Goal: Information Seeking & Learning: Learn about a topic

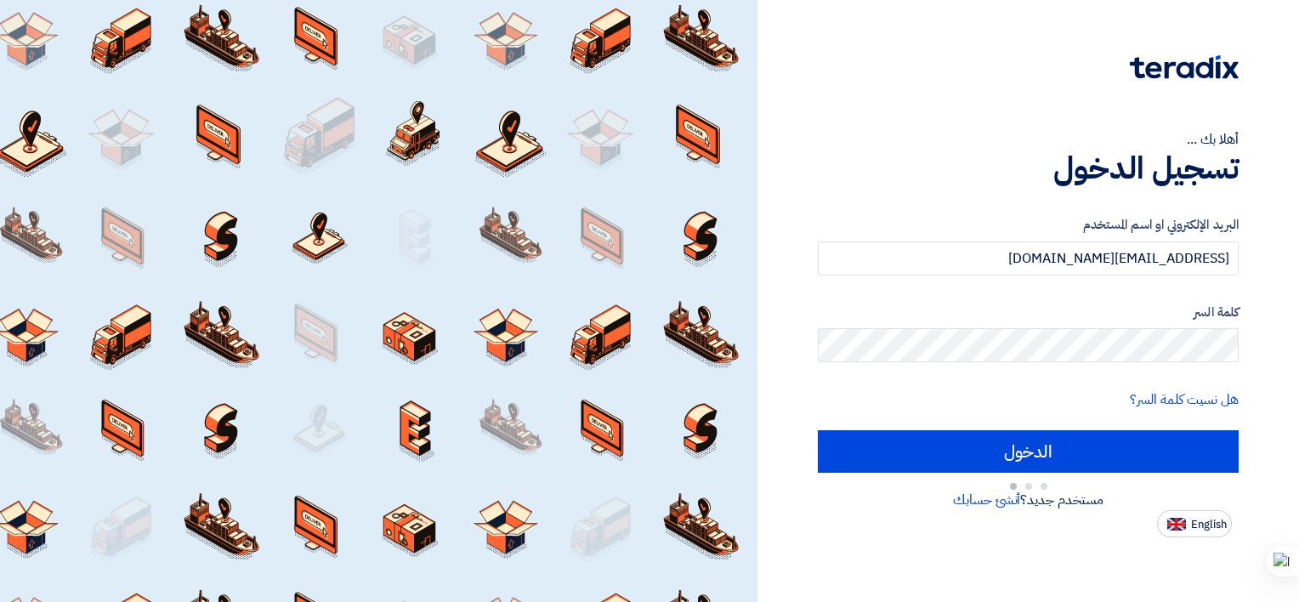
type input "Sign in"
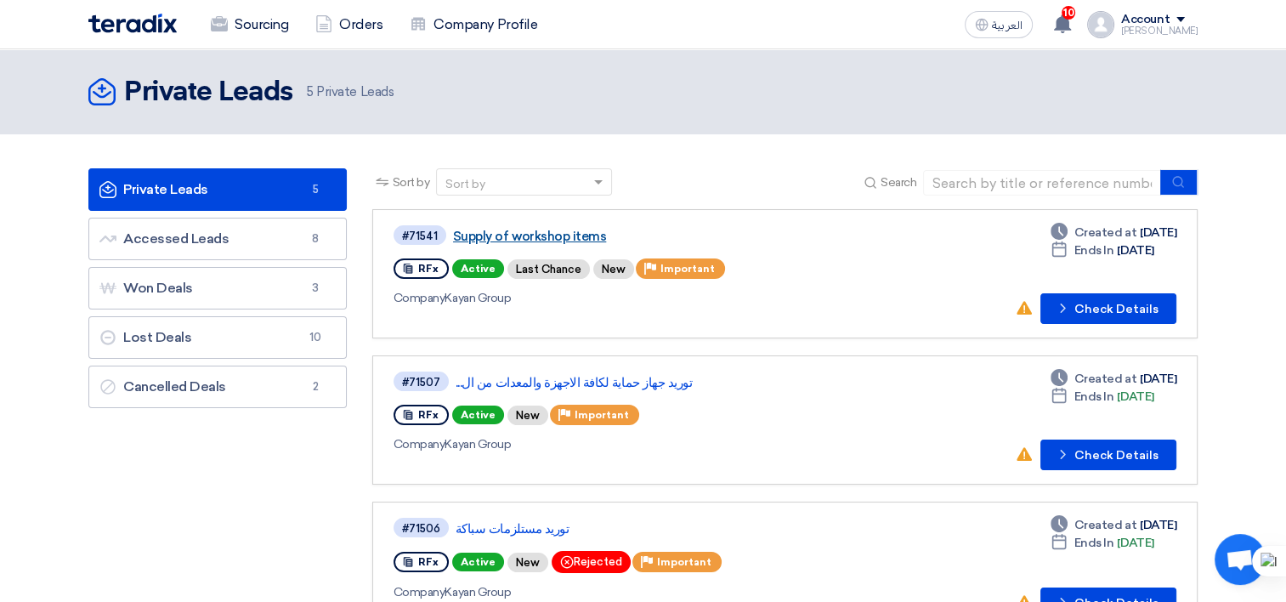
click at [531, 230] on link "Supply of workshop items" at bounding box center [665, 236] width 425 height 15
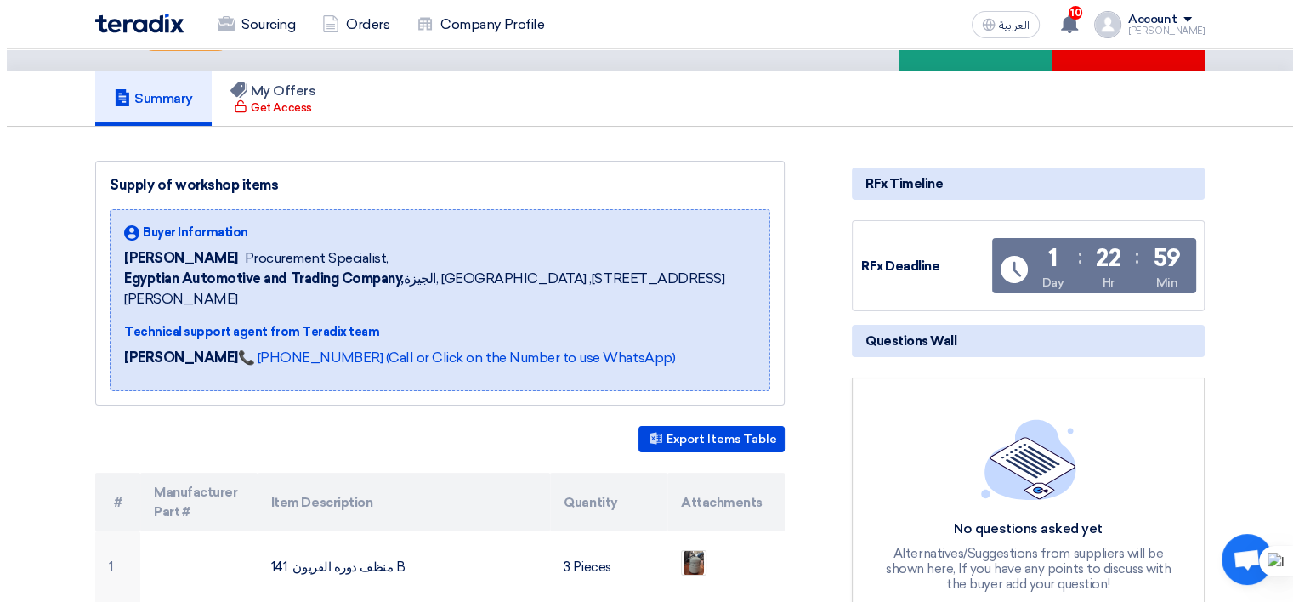
scroll to position [340, 0]
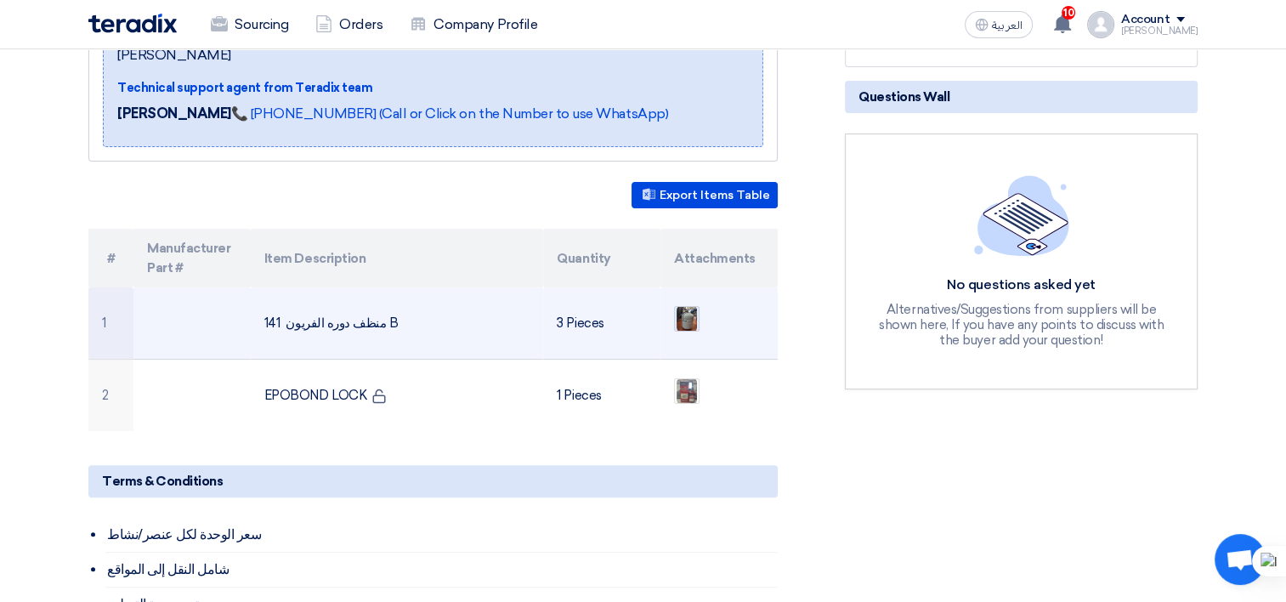
click at [683, 303] on img at bounding box center [687, 318] width 24 height 31
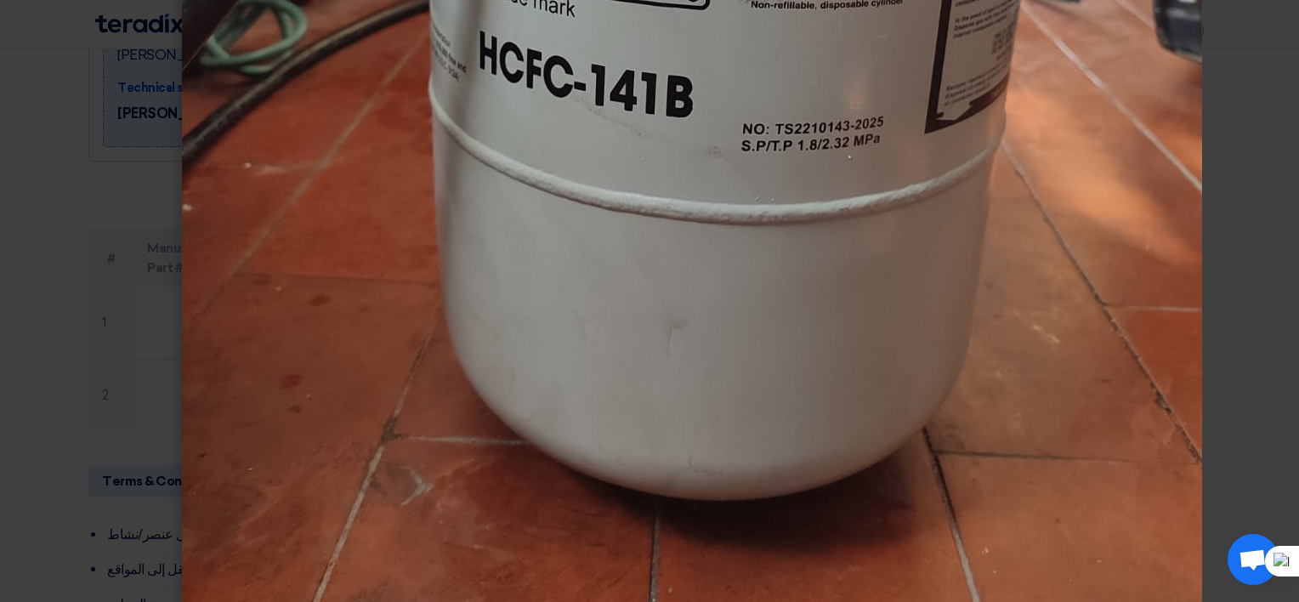
scroll to position [815, 0]
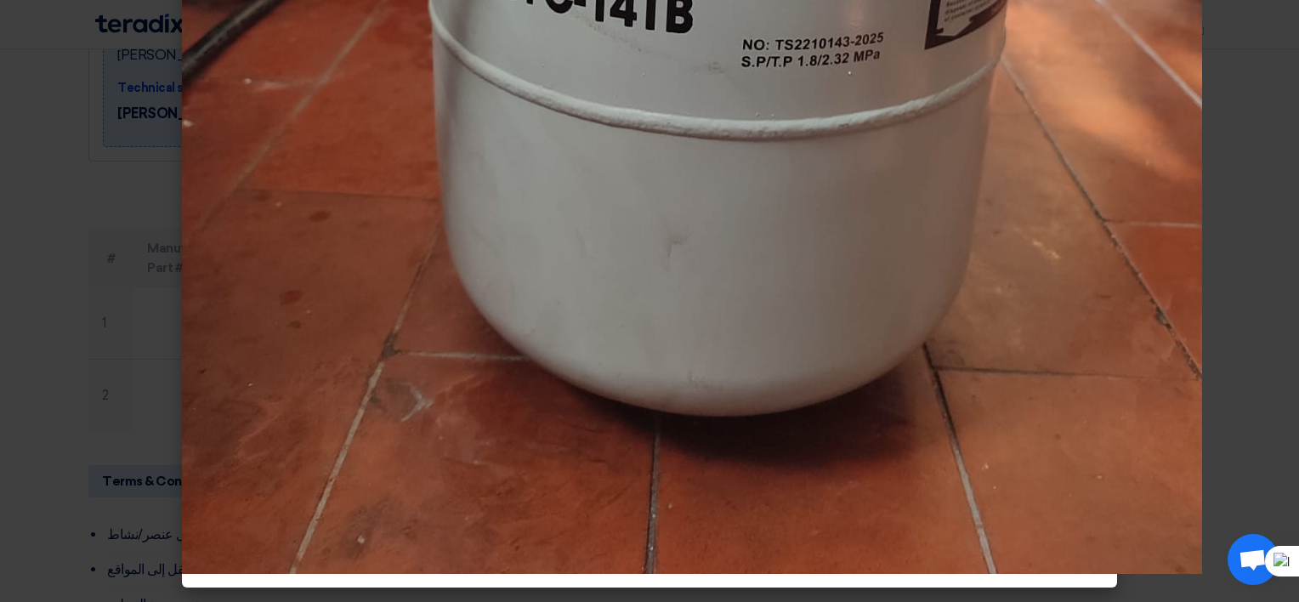
drag, startPoint x: 14, startPoint y: 224, endPoint x: 23, endPoint y: 230, distance: 11.1
click at [14, 224] on modal-container at bounding box center [649, 301] width 1299 height 602
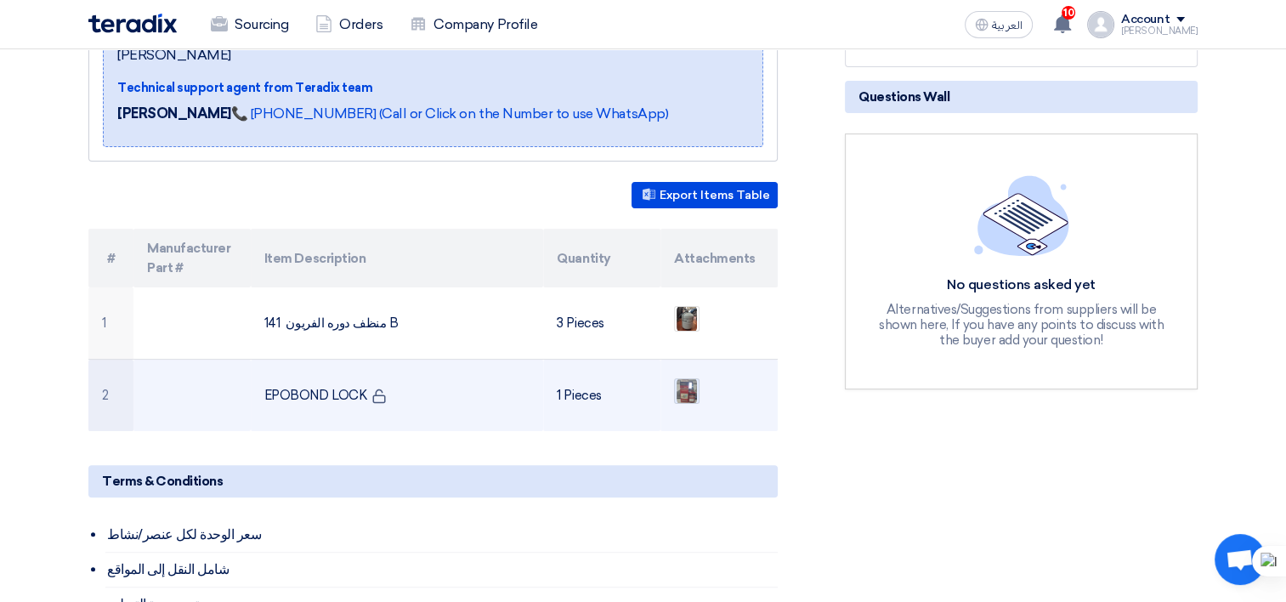
click at [687, 376] on img at bounding box center [687, 391] width 24 height 31
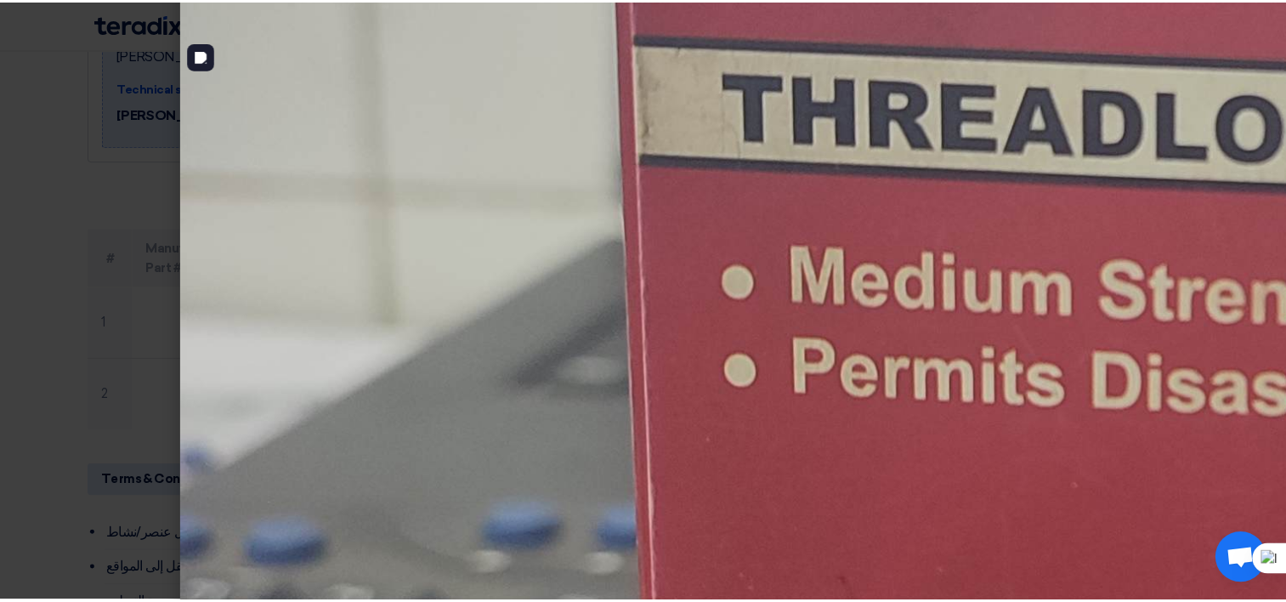
scroll to position [1445, 0]
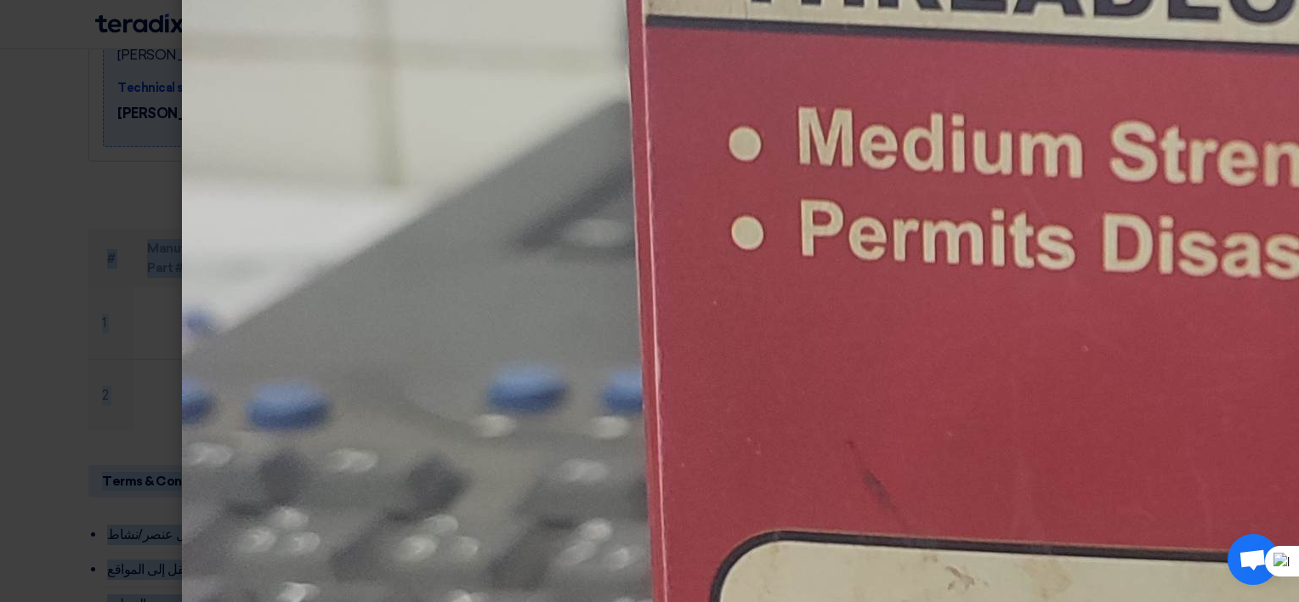
click at [0, 305] on html "Sourcing Orders Company Profile العربية ع 10 New request received, check detail…" at bounding box center [649, 582] width 1299 height 1845
click at [154, 329] on icon at bounding box center [158, 331] width 12 height 12
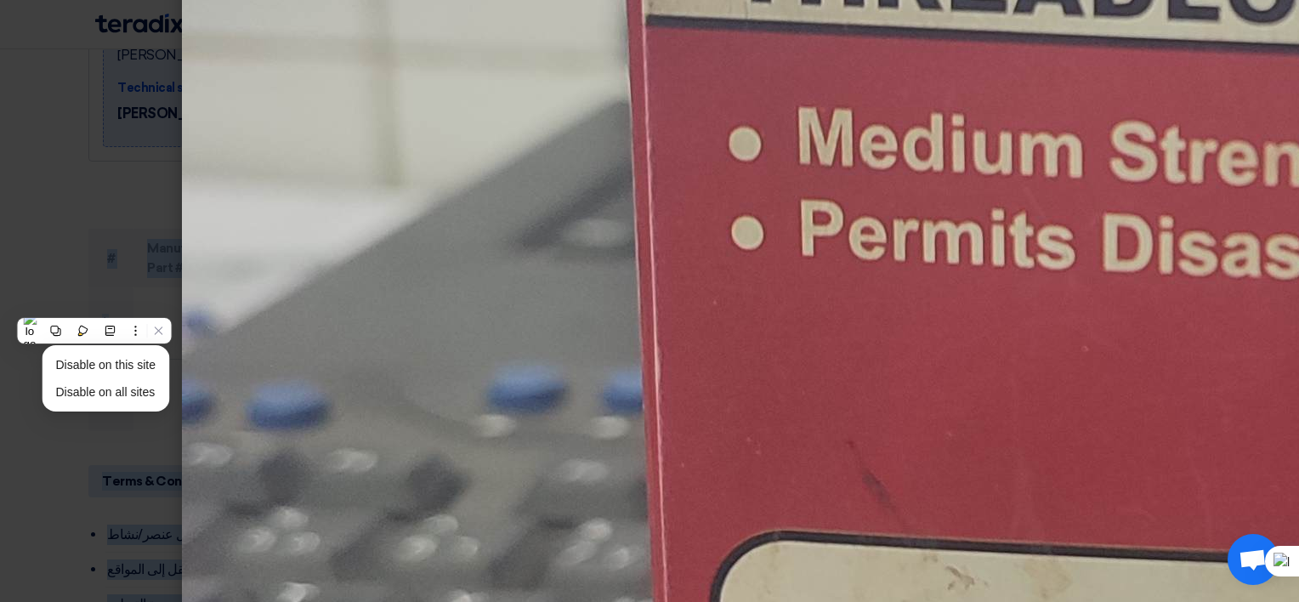
click at [45, 253] on modal-container at bounding box center [649, 301] width 1299 height 602
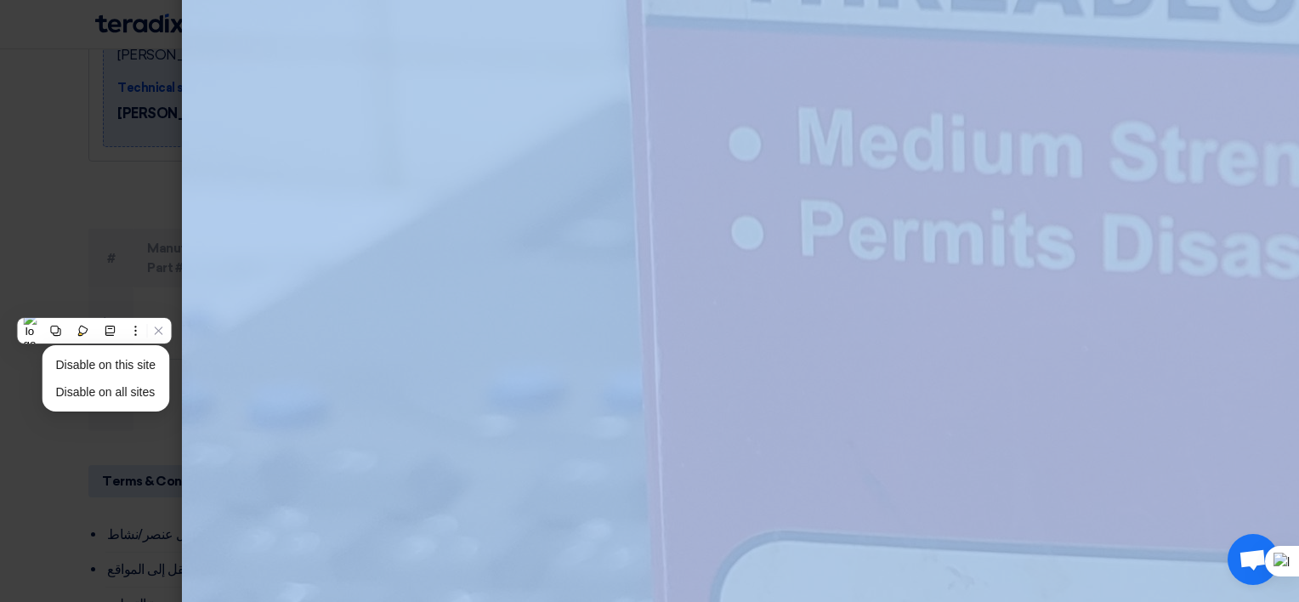
click at [45, 253] on modal-container at bounding box center [649, 301] width 1299 height 602
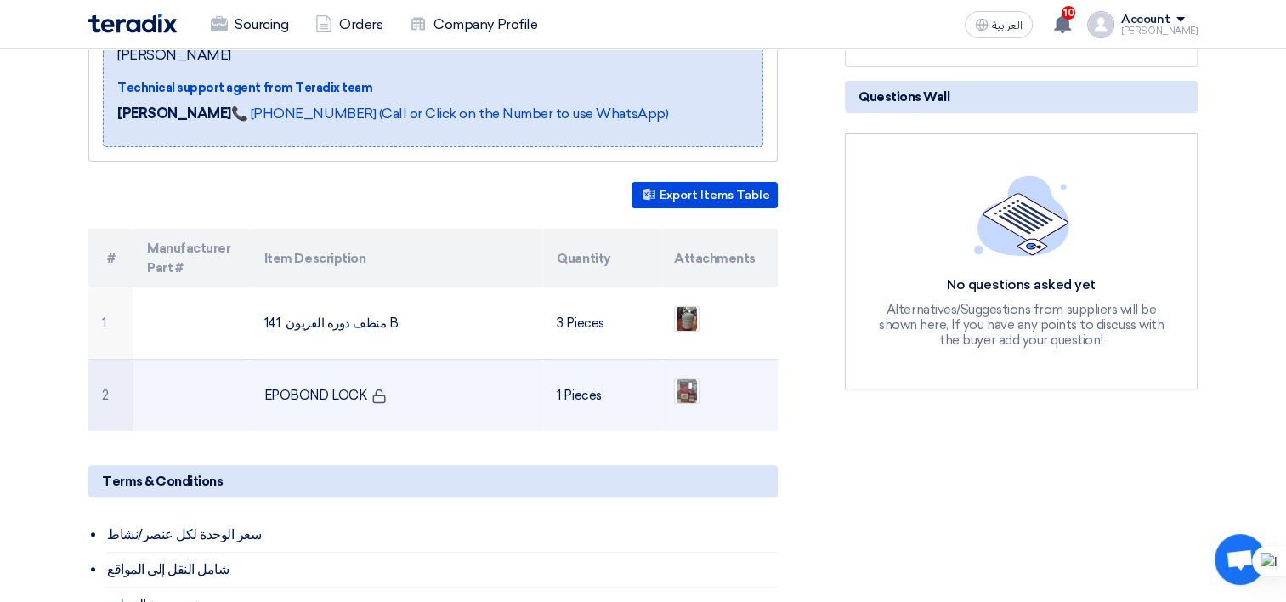
drag, startPoint x: 263, startPoint y: 370, endPoint x: 354, endPoint y: 371, distance: 91.8
click at [354, 371] on td "EPOBOND LOCK" at bounding box center [397, 396] width 293 height 72
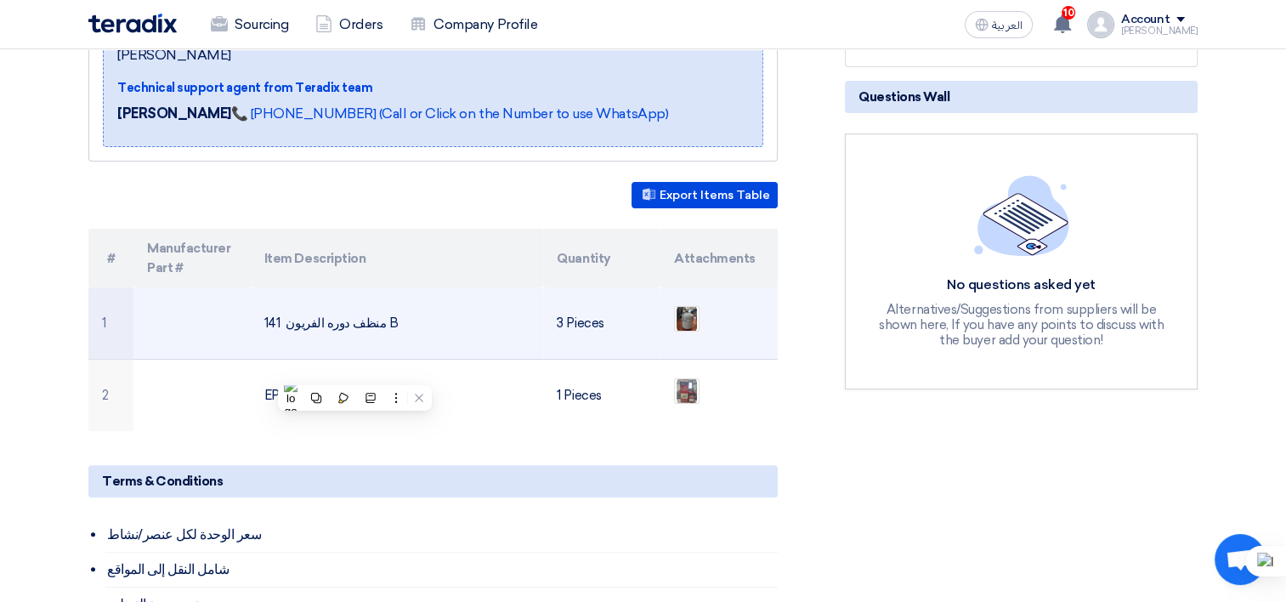
click at [384, 326] on td "منظف دوره الفريون 141 B" at bounding box center [397, 323] width 293 height 72
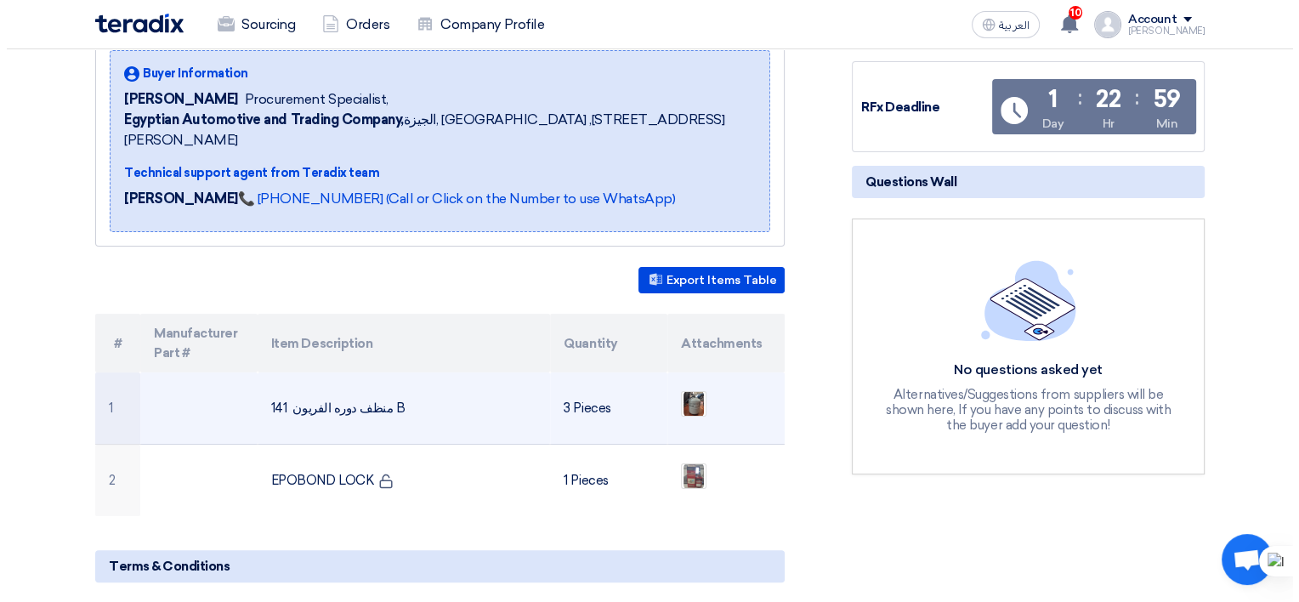
scroll to position [340, 0]
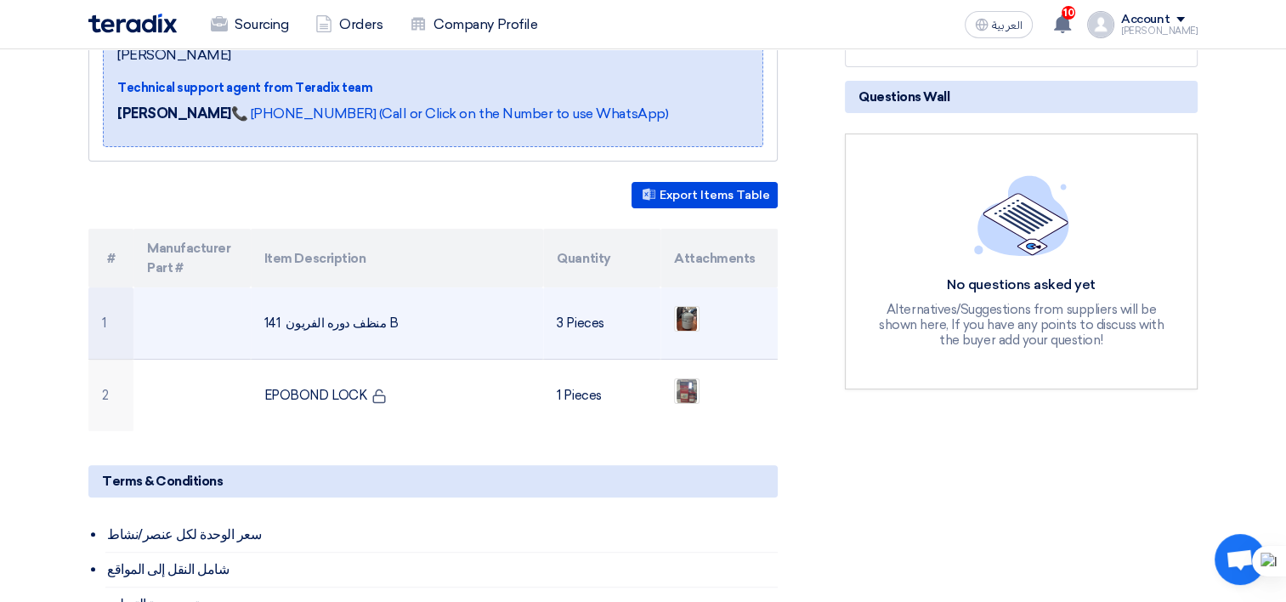
click at [381, 301] on td "منظف دوره الفريون 141 B" at bounding box center [397, 323] width 293 height 72
click at [377, 299] on td "منظف دوره الفريون 141 B" at bounding box center [397, 323] width 293 height 72
click at [376, 299] on td "منظف دوره الفريون 141 B" at bounding box center [397, 323] width 293 height 72
copy tr "منظف دوره الفريون 141 B"
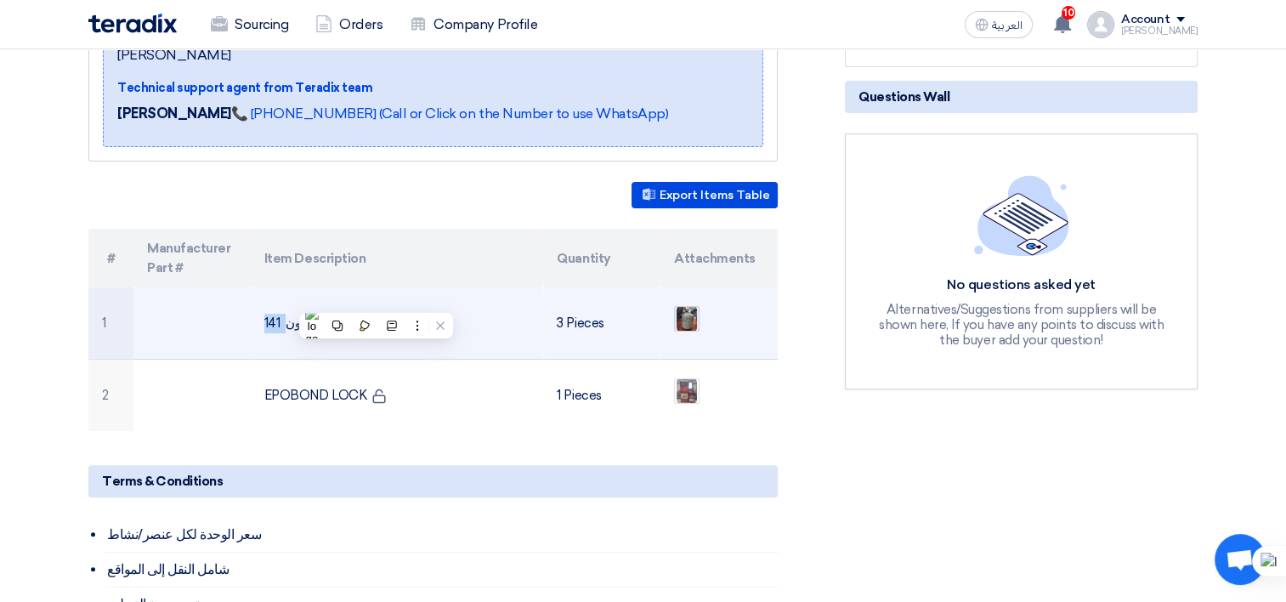
click at [694, 303] on img at bounding box center [687, 318] width 24 height 31
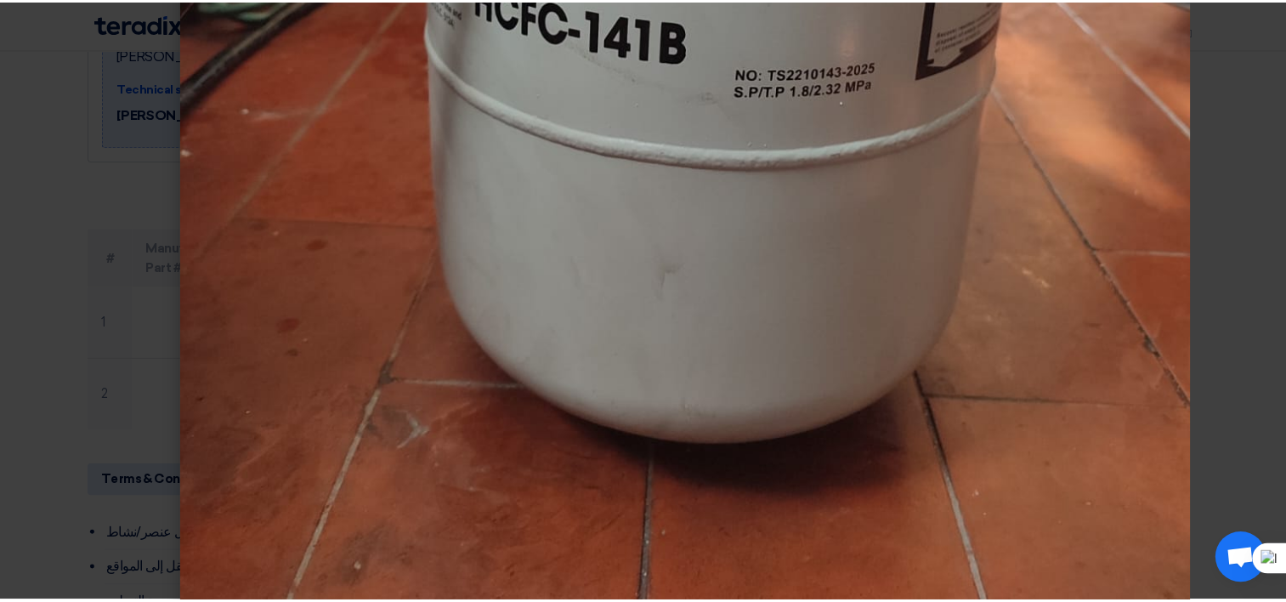
scroll to position [815, 0]
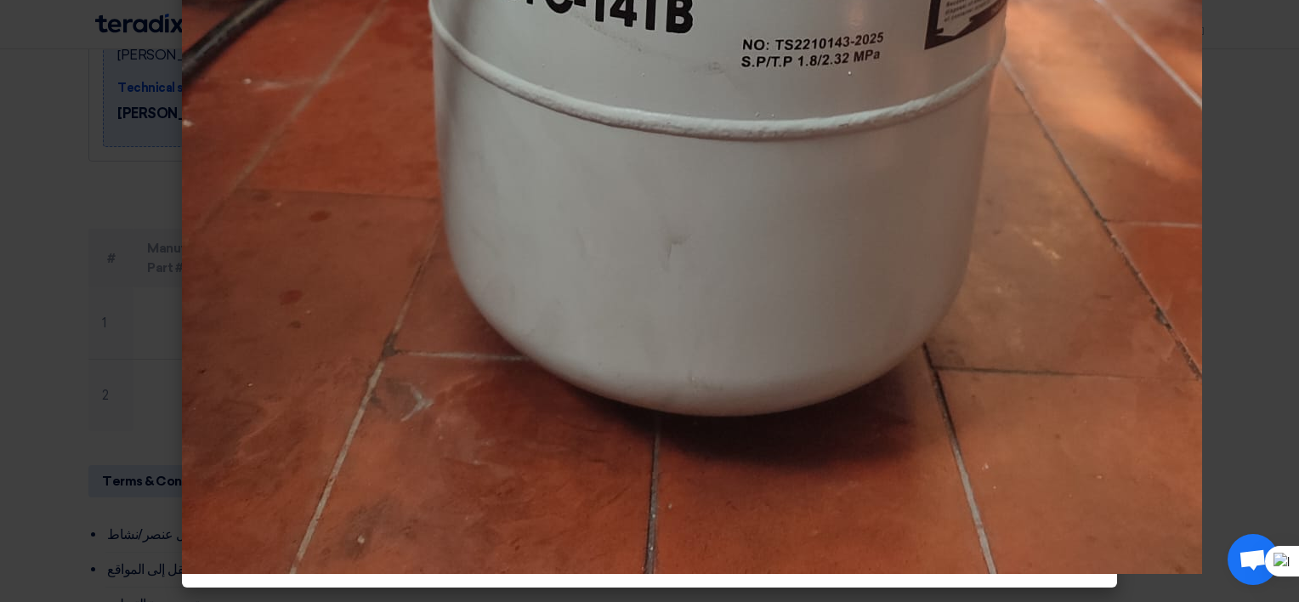
click at [3, 262] on modal-container at bounding box center [649, 301] width 1299 height 602
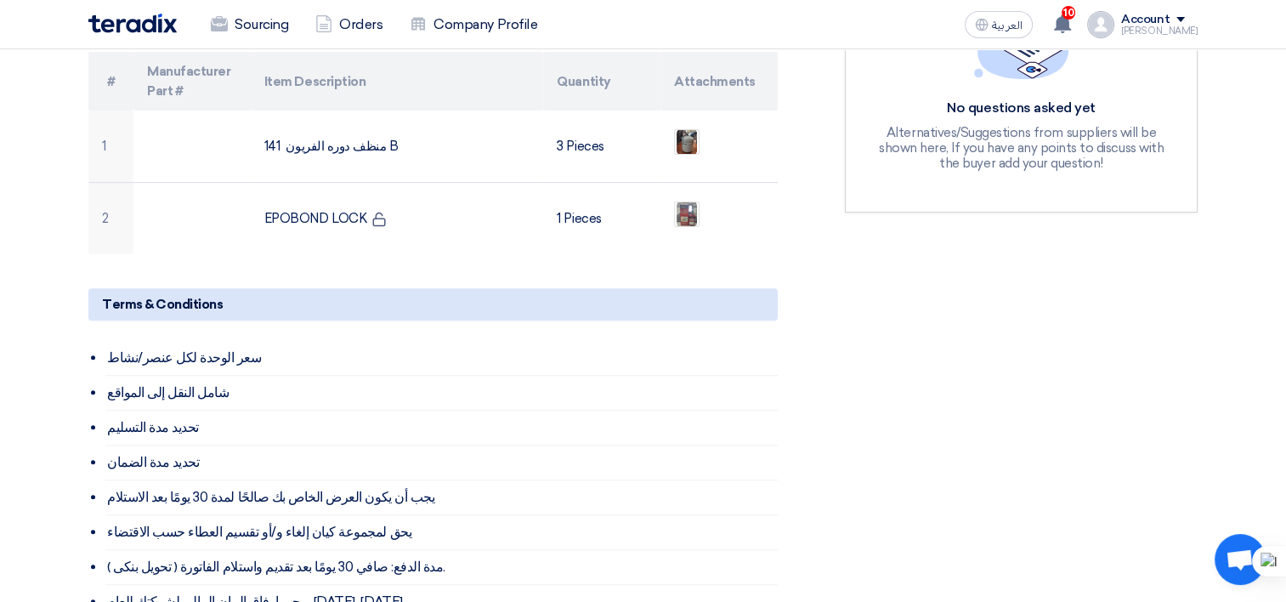
scroll to position [505, 0]
